Goal: Information Seeking & Learning: Learn about a topic

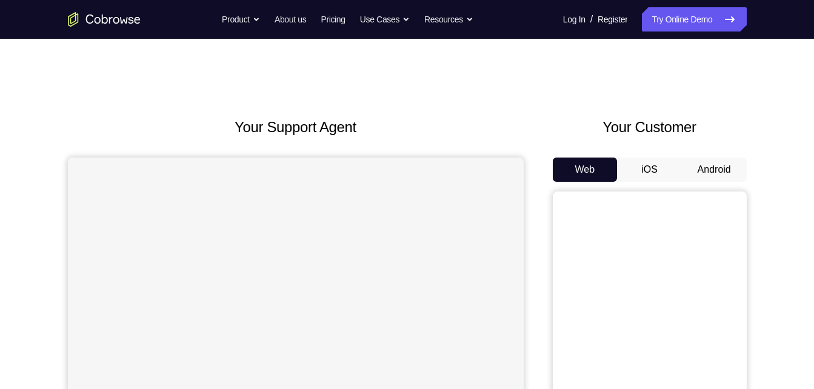
click at [714, 173] on button "Android" at bounding box center [714, 170] width 65 height 24
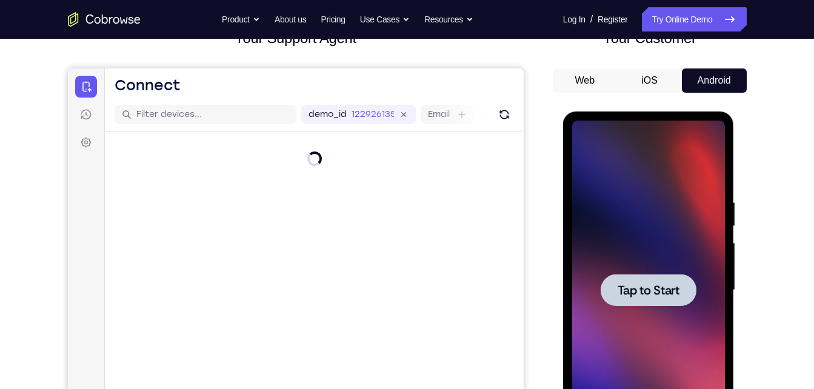
click at [636, 256] on div at bounding box center [648, 291] width 153 height 340
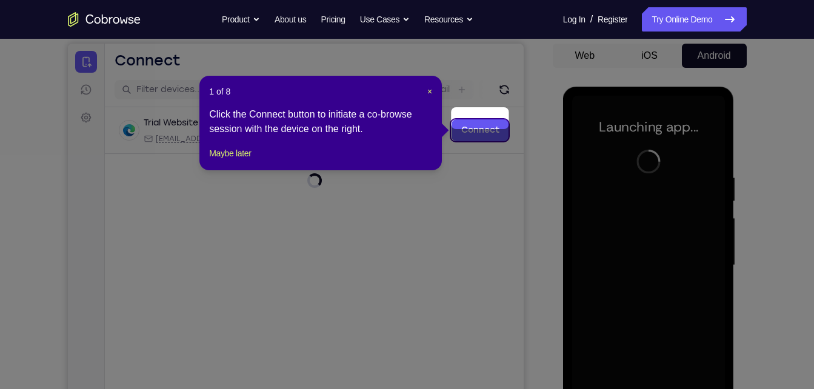
scroll to position [130, 0]
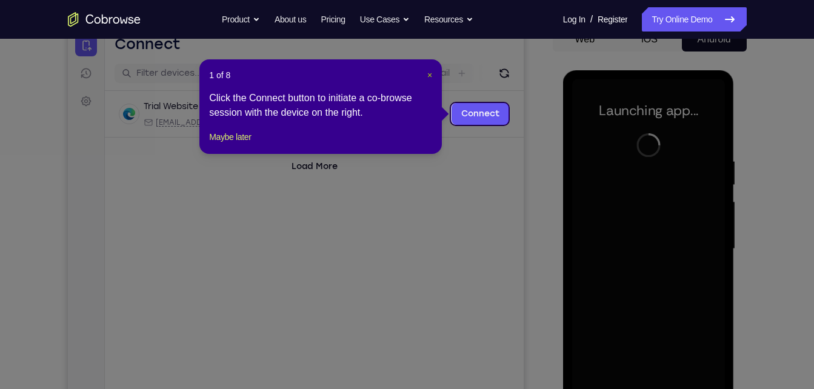
click at [428, 73] on span "×" at bounding box center [430, 75] width 5 height 10
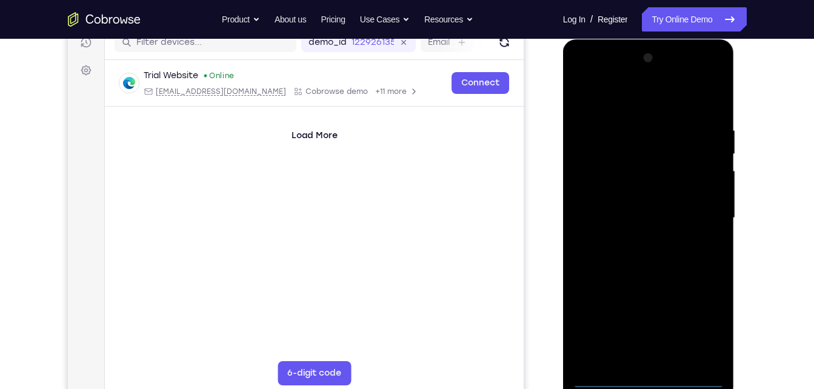
scroll to position [169, 0]
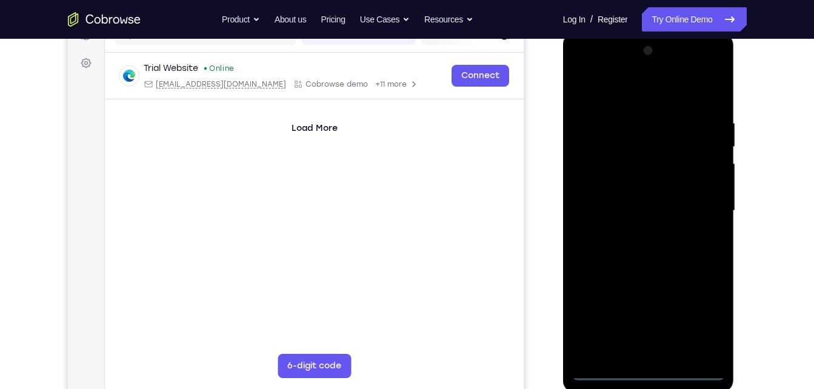
click at [642, 369] on div at bounding box center [648, 211] width 153 height 340
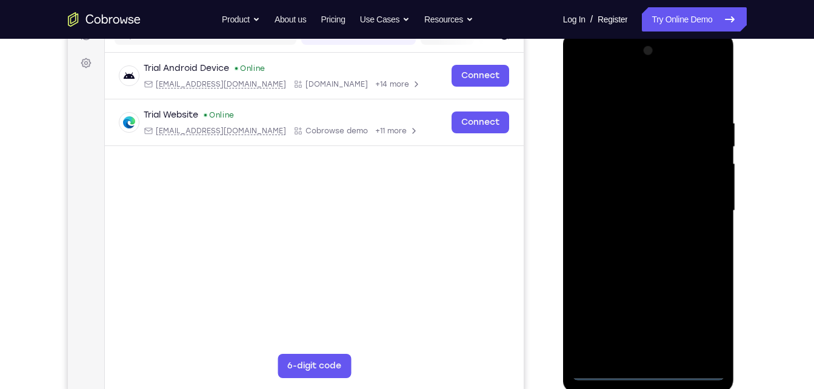
click at [691, 312] on div at bounding box center [648, 211] width 153 height 340
click at [634, 89] on div at bounding box center [648, 211] width 153 height 340
click at [694, 203] on div at bounding box center [648, 211] width 153 height 340
click at [637, 232] on div at bounding box center [648, 211] width 153 height 340
click at [651, 201] on div at bounding box center [648, 211] width 153 height 340
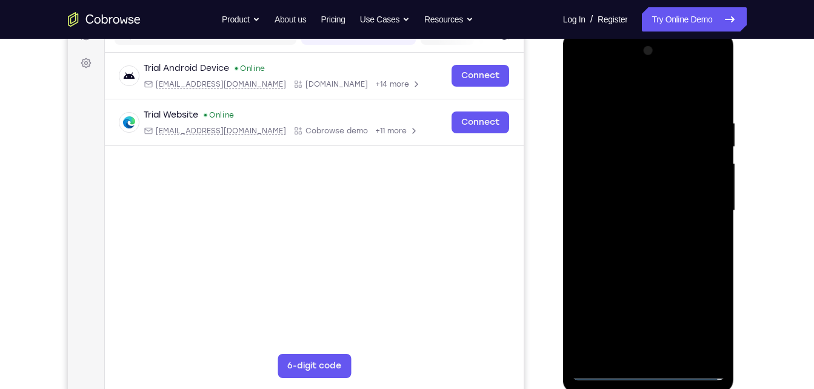
click at [646, 184] on div at bounding box center [648, 211] width 153 height 340
click at [631, 212] on div at bounding box center [648, 211] width 153 height 340
click at [639, 259] on div at bounding box center [648, 211] width 153 height 340
click at [639, 250] on div at bounding box center [648, 211] width 153 height 340
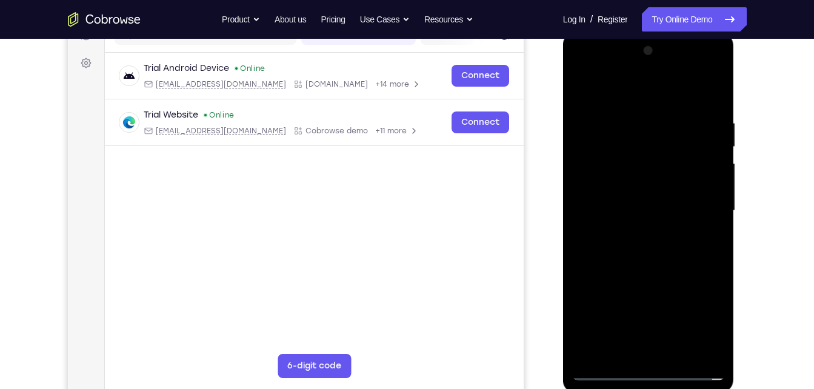
click at [639, 250] on div at bounding box center [648, 211] width 153 height 340
click at [640, 267] on div at bounding box center [648, 211] width 153 height 340
click at [677, 357] on div at bounding box center [648, 211] width 153 height 340
click at [644, 275] on div at bounding box center [648, 211] width 153 height 340
click at [655, 195] on div at bounding box center [648, 211] width 153 height 340
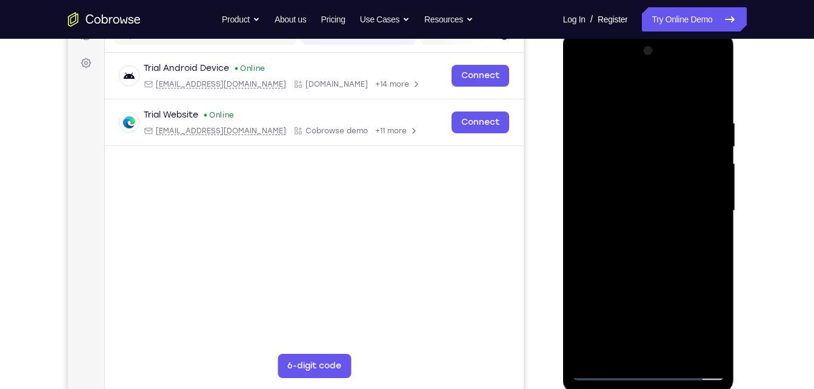
click at [612, 90] on div at bounding box center [648, 211] width 153 height 340
click at [588, 89] on div at bounding box center [648, 211] width 153 height 340
click at [716, 142] on div at bounding box center [648, 211] width 153 height 340
click at [713, 146] on div at bounding box center [648, 211] width 153 height 340
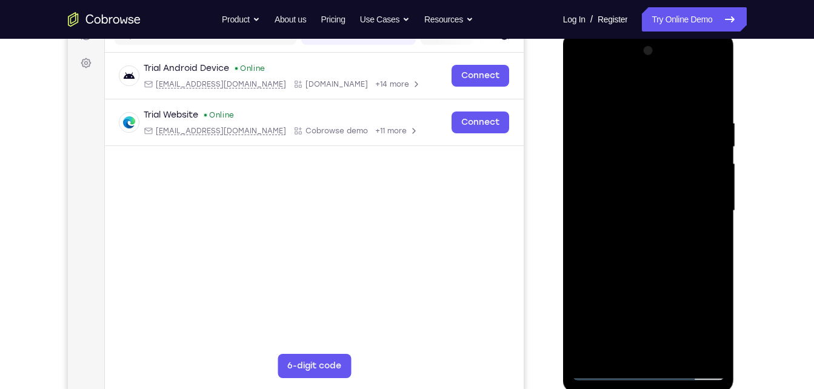
click at [719, 147] on div at bounding box center [648, 211] width 153 height 340
click at [584, 87] on div at bounding box center [648, 211] width 153 height 340
click at [640, 122] on div at bounding box center [648, 211] width 153 height 340
click at [699, 350] on div at bounding box center [648, 211] width 153 height 340
click at [711, 95] on div at bounding box center [648, 211] width 153 height 340
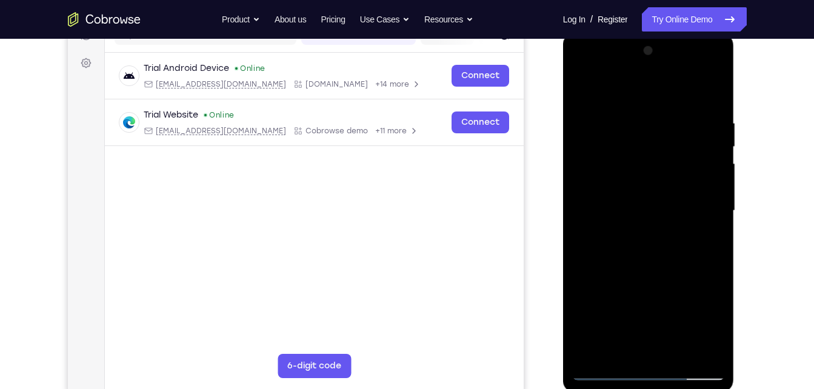
click at [673, 118] on div at bounding box center [648, 211] width 153 height 340
click at [697, 145] on div at bounding box center [648, 211] width 153 height 340
click at [688, 160] on div at bounding box center [648, 211] width 153 height 340
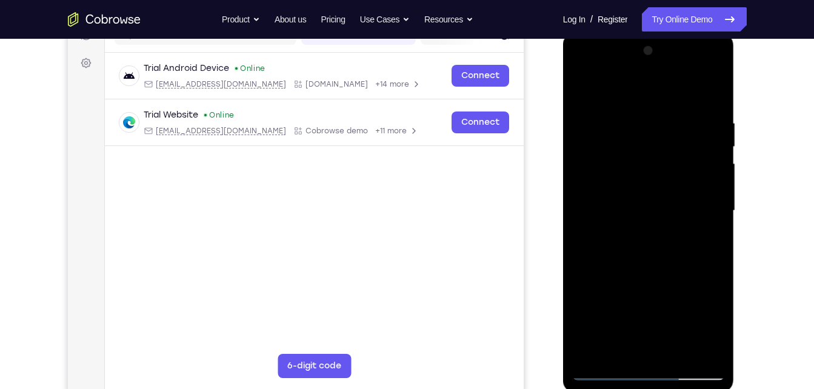
click at [591, 154] on div at bounding box center [648, 211] width 153 height 340
click at [700, 351] on div at bounding box center [648, 211] width 153 height 340
click at [716, 89] on div at bounding box center [648, 211] width 153 height 340
drag, startPoint x: 708, startPoint y: 118, endPoint x: 608, endPoint y: 120, distance: 100.1
click at [608, 120] on div at bounding box center [648, 211] width 153 height 340
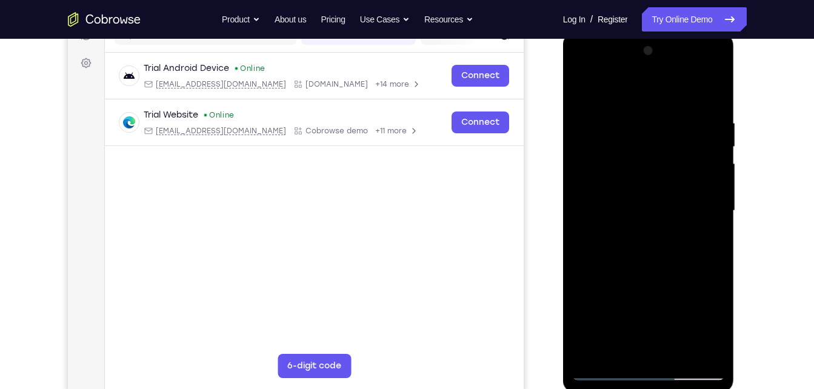
click at [615, 106] on div at bounding box center [648, 211] width 153 height 340
click at [699, 144] on div at bounding box center [648, 211] width 153 height 340
drag, startPoint x: 702, startPoint y: 156, endPoint x: 585, endPoint y: 184, distance: 120.5
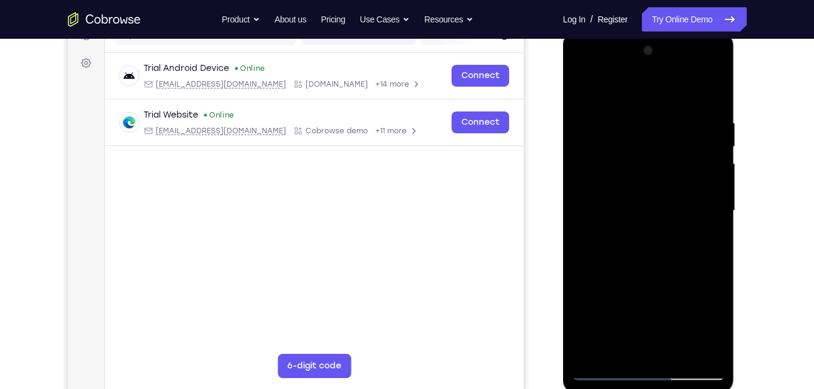
click at [585, 184] on div at bounding box center [648, 211] width 153 height 340
click at [714, 98] on div at bounding box center [648, 211] width 153 height 340
click at [578, 66] on div at bounding box center [648, 211] width 153 height 340
click at [624, 172] on div at bounding box center [648, 211] width 153 height 340
click at [645, 220] on div at bounding box center [648, 211] width 153 height 340
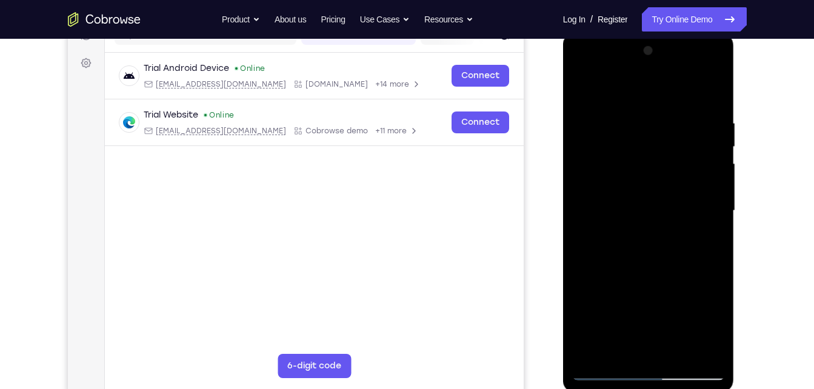
click at [645, 201] on div at bounding box center [648, 211] width 153 height 340
click at [636, 229] on div at bounding box center [648, 211] width 153 height 340
drag, startPoint x: 617, startPoint y: 94, endPoint x: 624, endPoint y: 61, distance: 33.4
click at [624, 61] on div at bounding box center [648, 211] width 153 height 340
click at [631, 241] on div at bounding box center [648, 211] width 153 height 340
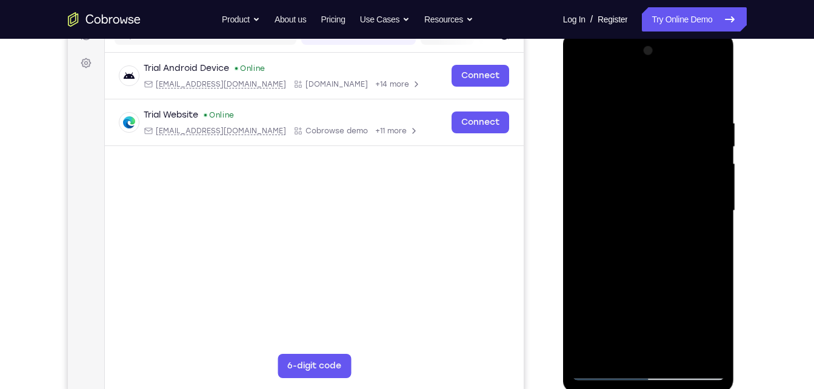
click at [671, 219] on div at bounding box center [648, 211] width 153 height 340
click at [651, 260] on div at bounding box center [648, 211] width 153 height 340
drag, startPoint x: 638, startPoint y: 289, endPoint x: 671, endPoint y: 198, distance: 96.7
click at [671, 198] on div at bounding box center [648, 211] width 153 height 340
click at [637, 346] on div at bounding box center [648, 211] width 153 height 340
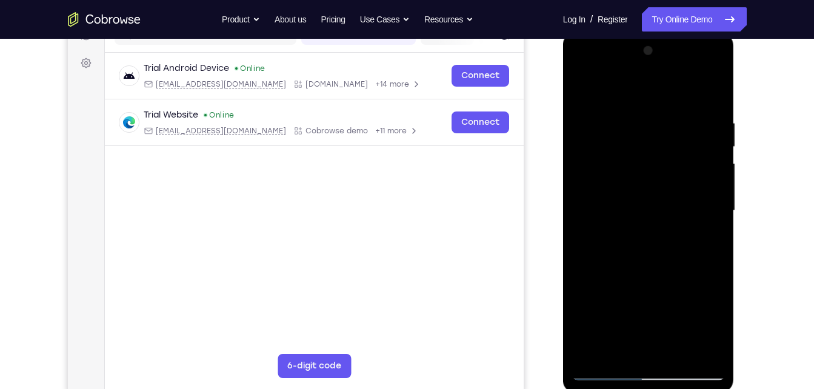
click at [619, 106] on div at bounding box center [648, 211] width 153 height 340
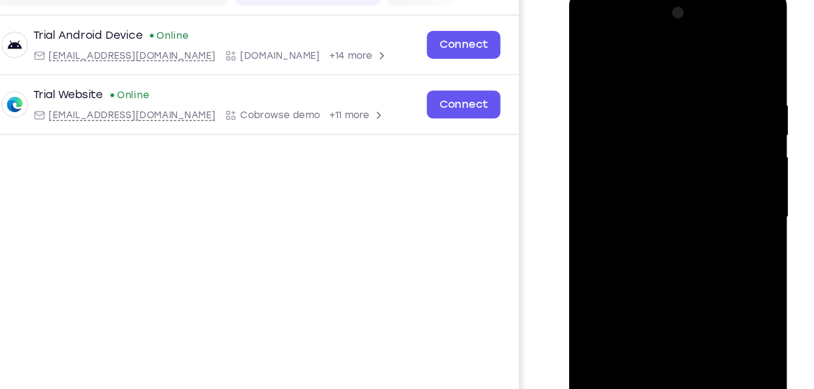
click at [636, 135] on div at bounding box center [655, 169] width 153 height 340
click at [698, 46] on div at bounding box center [655, 169] width 153 height 340
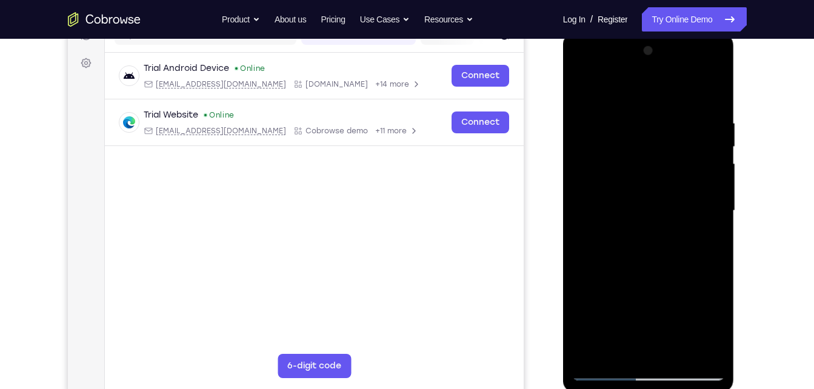
click at [588, 94] on div at bounding box center [648, 211] width 153 height 340
click at [715, 67] on div at bounding box center [648, 211] width 153 height 340
click at [697, 300] on div at bounding box center [648, 211] width 153 height 340
click at [639, 75] on div at bounding box center [648, 211] width 153 height 340
click at [619, 92] on div at bounding box center [648, 211] width 153 height 340
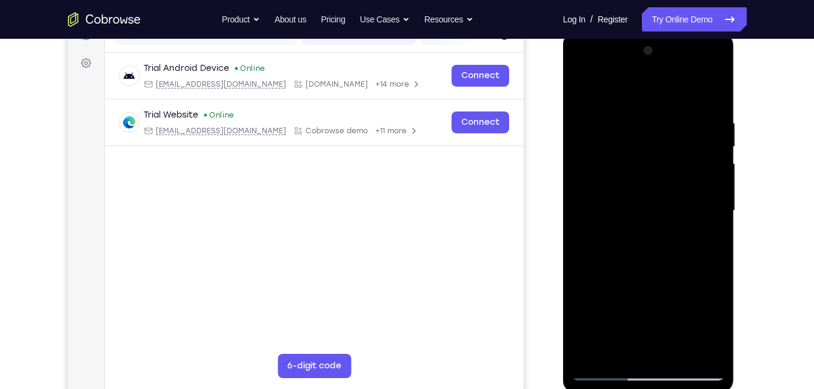
click at [713, 234] on div at bounding box center [648, 211] width 153 height 340
click at [628, 70] on div at bounding box center [648, 211] width 153 height 340
click at [636, 92] on div at bounding box center [648, 211] width 153 height 340
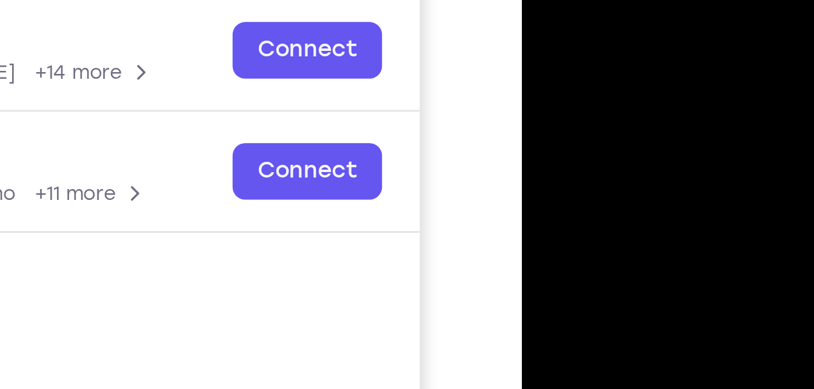
click at [551, 0] on div at bounding box center [607, 117] width 153 height 340
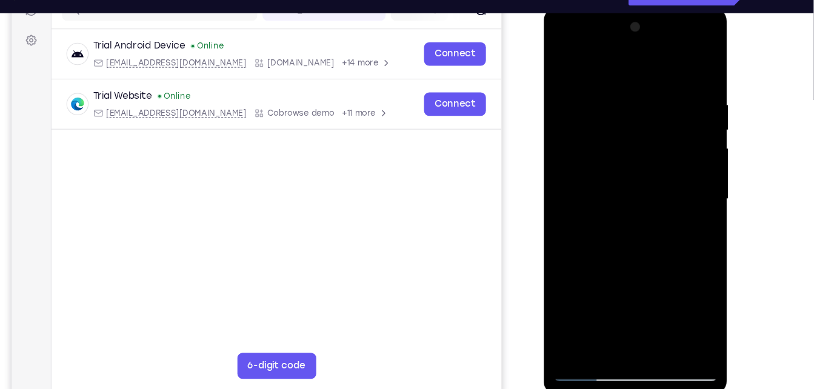
scroll to position [167, 0]
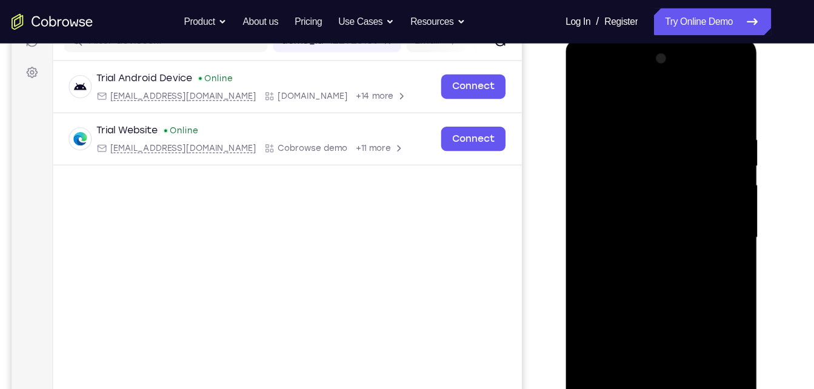
click at [719, 334] on div at bounding box center [651, 217] width 153 height 340
click at [718, 70] on div at bounding box center [651, 217] width 153 height 340
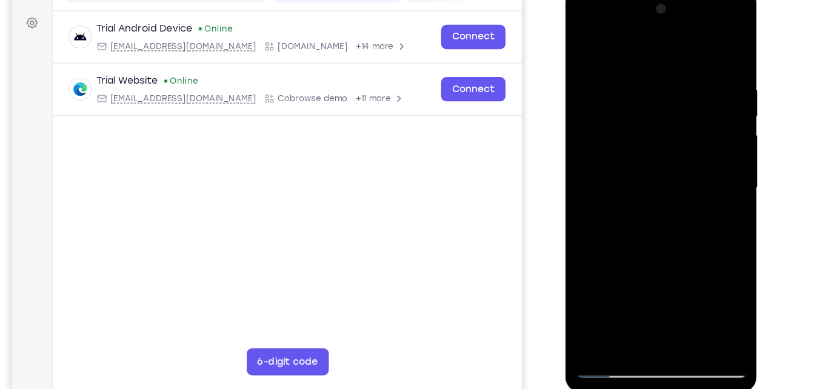
scroll to position [170, 0]
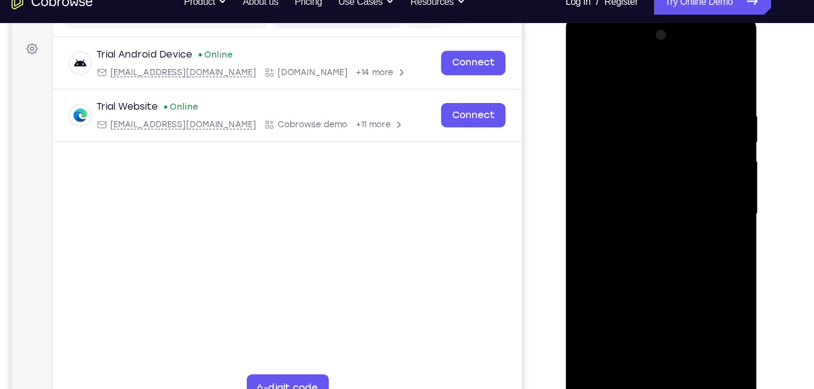
drag, startPoint x: 667, startPoint y: 151, endPoint x: 676, endPoint y: -31, distance: 182.2
click at [676, 14] on html "Online web based iOS Simulators and Android Emulators. Run iPhone, iPad, Mobile…" at bounding box center [652, 196] width 173 height 364
click at [690, 179] on div at bounding box center [651, 193] width 153 height 340
drag, startPoint x: 666, startPoint y: 248, endPoint x: 685, endPoint y: 106, distance: 143.1
click at [685, 106] on div at bounding box center [651, 193] width 153 height 340
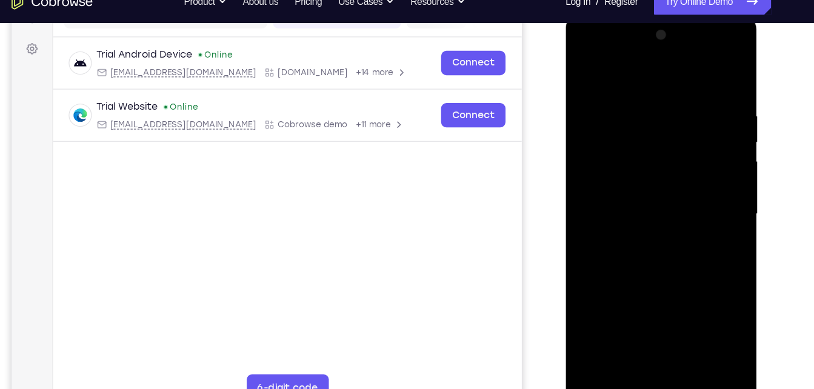
drag, startPoint x: 685, startPoint y: 106, endPoint x: 676, endPoint y: 260, distance: 153.7
click at [676, 260] on div at bounding box center [651, 193] width 153 height 340
click at [700, 72] on div at bounding box center [651, 193] width 153 height 340
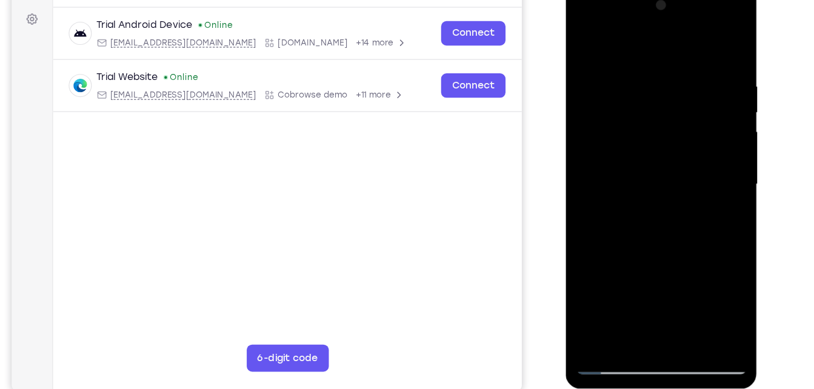
scroll to position [173, 0]
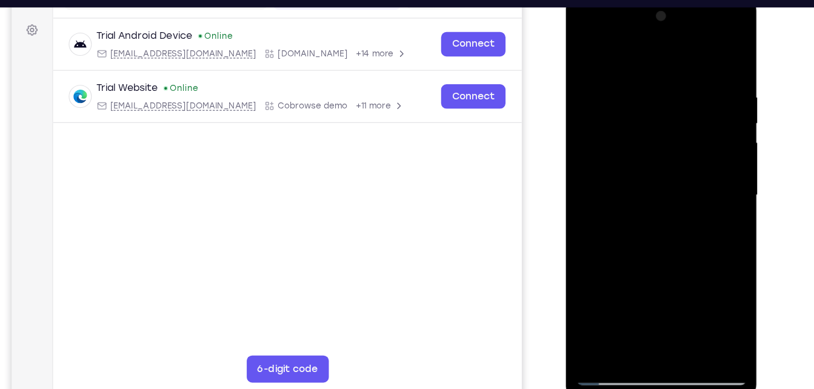
click at [638, 90] on div at bounding box center [651, 175] width 153 height 340
drag, startPoint x: 663, startPoint y: 283, endPoint x: 684, endPoint y: 71, distance: 212.6
click at [684, 71] on div at bounding box center [651, 175] width 153 height 340
drag, startPoint x: 675, startPoint y: 249, endPoint x: 696, endPoint y: 296, distance: 51.8
click at [696, 296] on div at bounding box center [651, 175] width 153 height 340
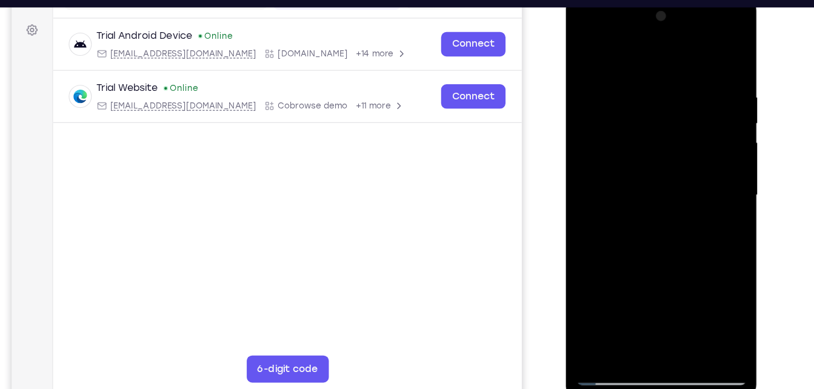
drag, startPoint x: 680, startPoint y: 232, endPoint x: 696, endPoint y: 89, distance: 143.4
click at [696, 89] on div at bounding box center [651, 175] width 153 height 340
drag, startPoint x: 686, startPoint y: 220, endPoint x: 696, endPoint y: 98, distance: 122.3
click at [696, 98] on div at bounding box center [651, 175] width 153 height 340
drag, startPoint x: 682, startPoint y: 239, endPoint x: 693, endPoint y: 330, distance: 91.7
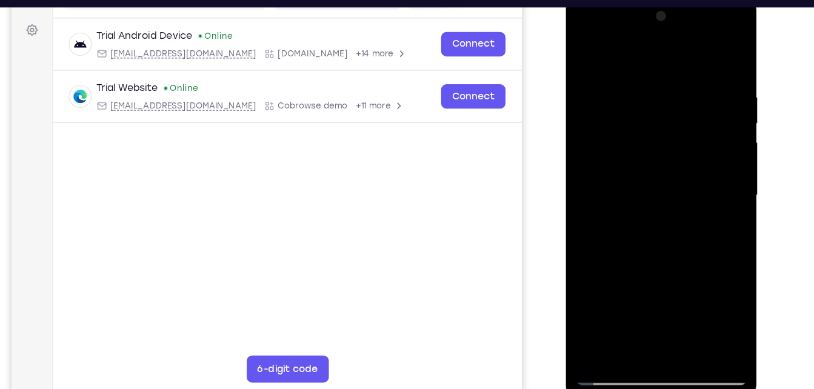
click at [693, 330] on div at bounding box center [651, 175] width 153 height 340
click at [658, 300] on div at bounding box center [651, 175] width 153 height 340
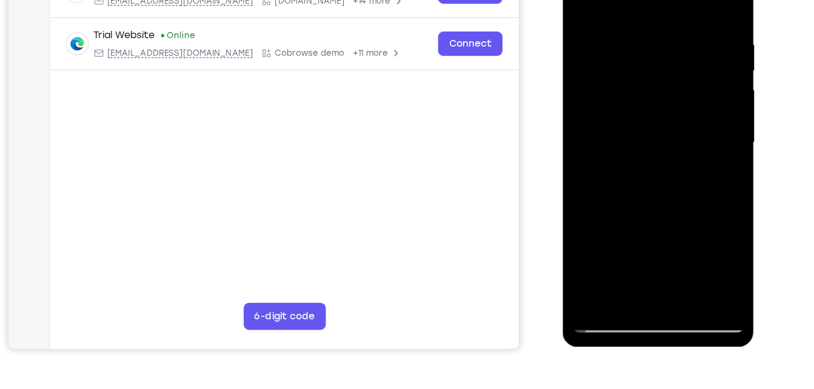
drag, startPoint x: 649, startPoint y: 73, endPoint x: 673, endPoint y: 28, distance: 51.3
click at [673, 28] on div at bounding box center [648, 121] width 153 height 340
click at [655, 79] on div at bounding box center [648, 121] width 153 height 340
drag, startPoint x: 657, startPoint y: 232, endPoint x: 688, endPoint y: 102, distance: 133.4
click at [688, 102] on div at bounding box center [648, 121] width 153 height 340
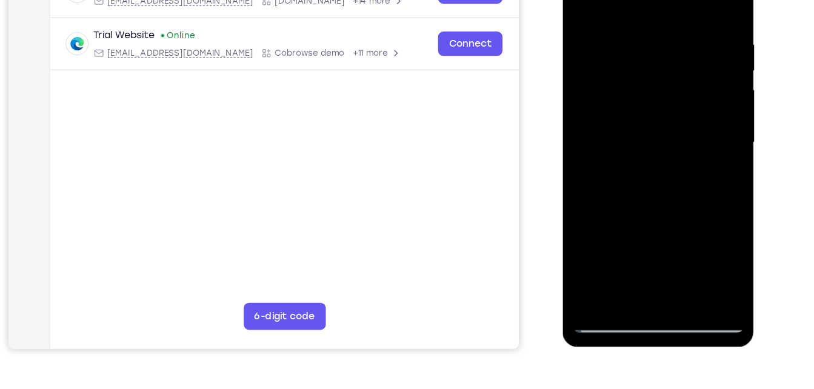
click at [607, 286] on div at bounding box center [648, 121] width 153 height 340
click at [603, 283] on div at bounding box center [648, 121] width 153 height 340
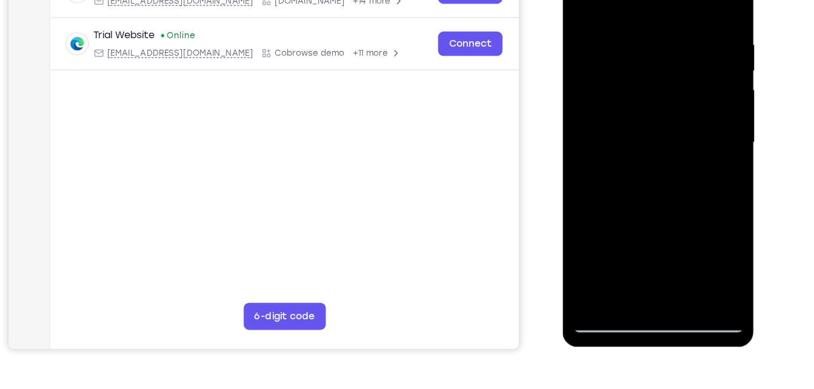
scroll to position [210, 0]
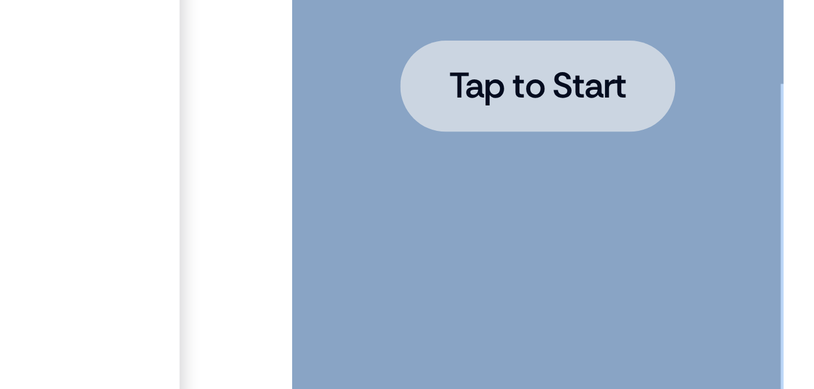
drag, startPoint x: 423, startPoint y: -264, endPoint x: 479, endPoint y: -130, distance: 145.2
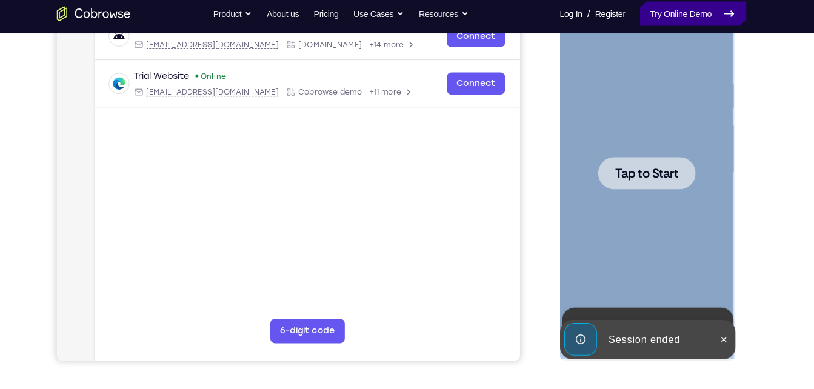
scroll to position [207, 0]
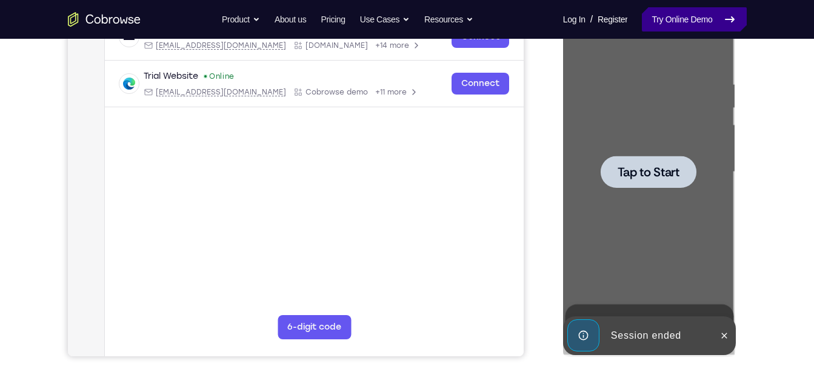
click at [673, 28] on link "Try Online Demo" at bounding box center [694, 19] width 104 height 24
